Goal: Find specific page/section: Find specific page/section

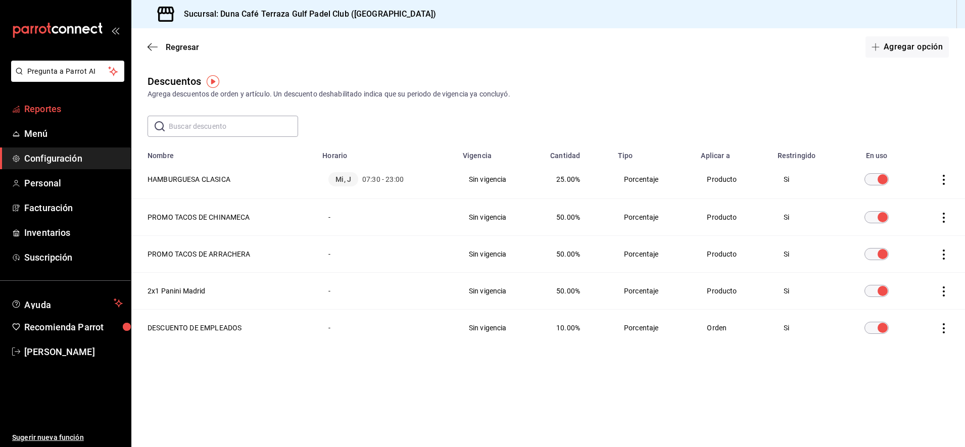
click at [42, 111] on span "Reportes" at bounding box center [73, 109] width 99 height 14
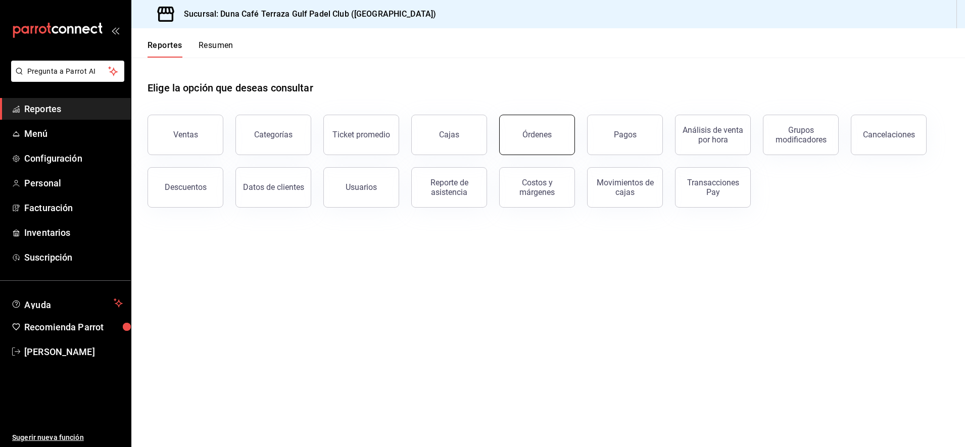
click at [559, 146] on button "Órdenes" at bounding box center [537, 135] width 76 height 40
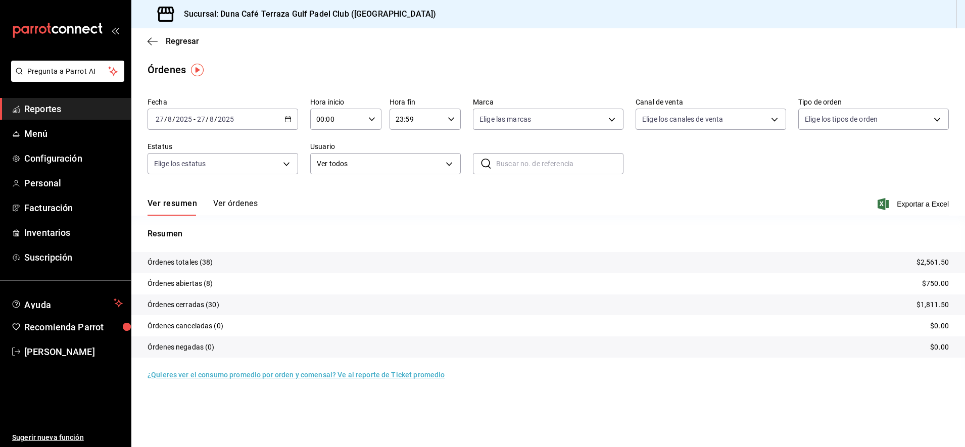
click at [36, 110] on span "Reportes" at bounding box center [73, 109] width 99 height 14
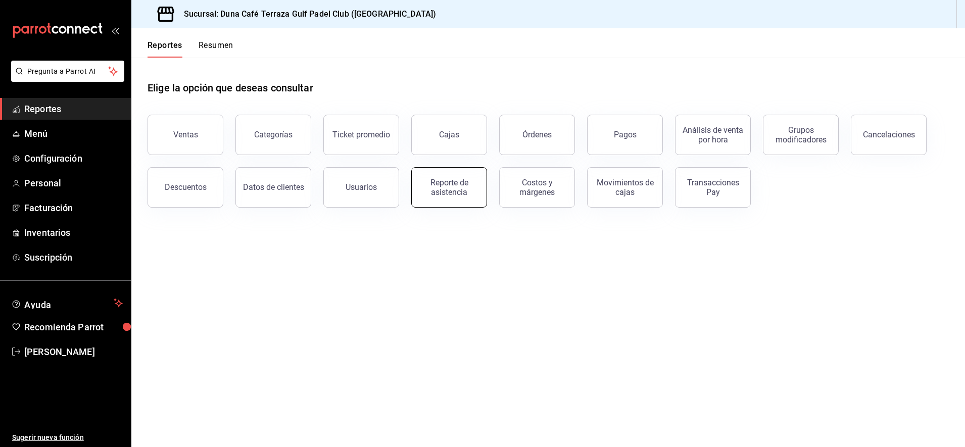
click at [471, 196] on div "Reporte de asistencia" at bounding box center [449, 187] width 63 height 19
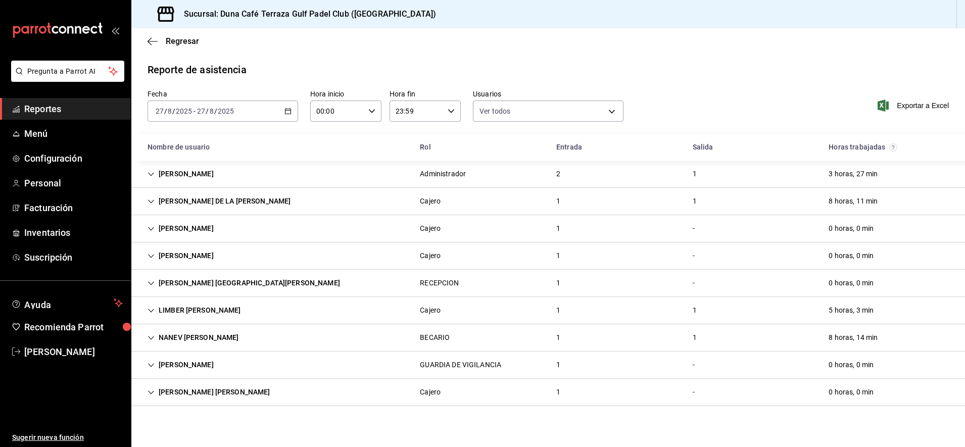
click at [558, 174] on div "2" at bounding box center [558, 174] width 20 height 19
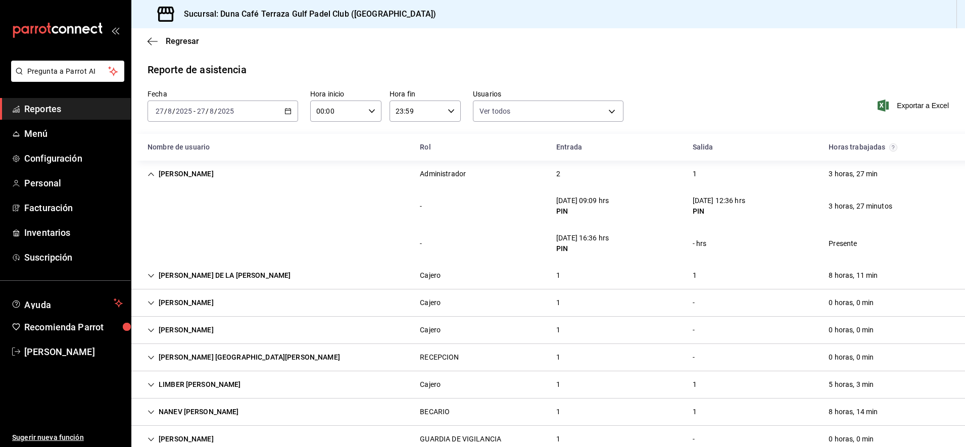
click at [157, 174] on div "[PERSON_NAME]" at bounding box center [180, 174] width 82 height 19
